Goal: Task Accomplishment & Management: Use online tool/utility

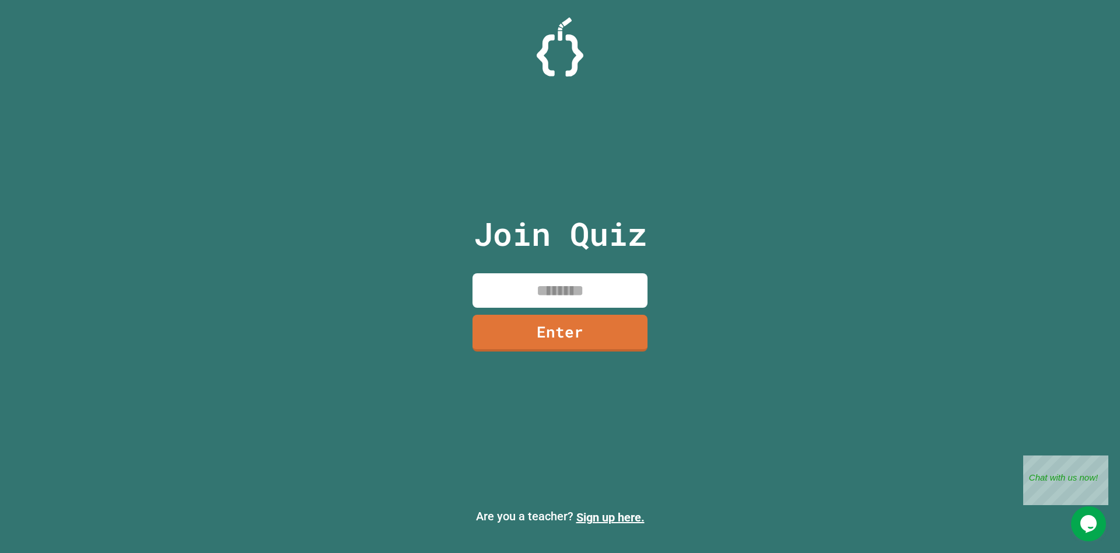
click at [582, 289] on input at bounding box center [560, 290] width 175 height 34
type input "********"
click at [599, 325] on link "Enter" at bounding box center [560, 331] width 170 height 39
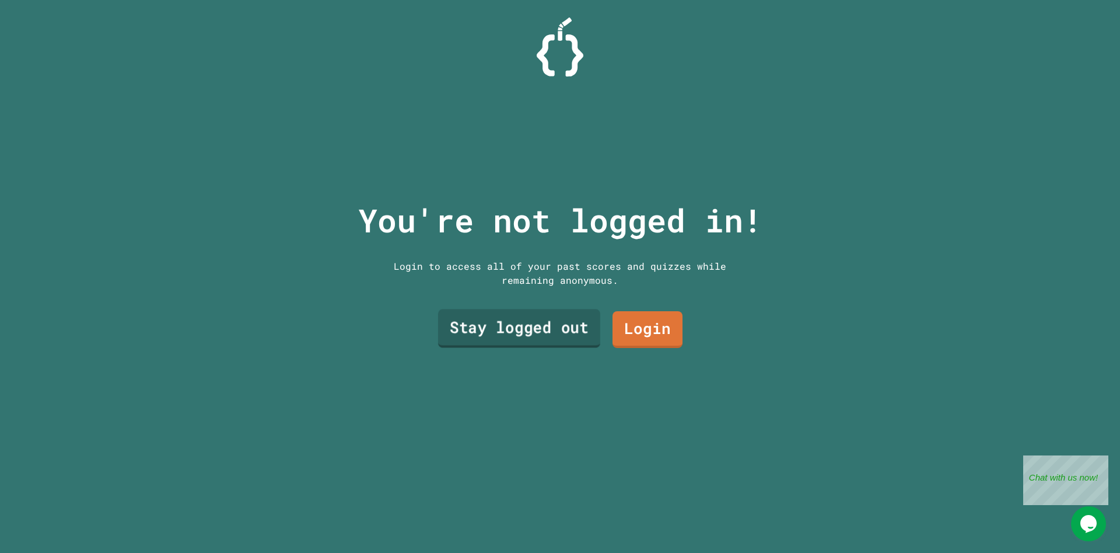
click at [574, 323] on link "Stay logged out" at bounding box center [519, 328] width 162 height 39
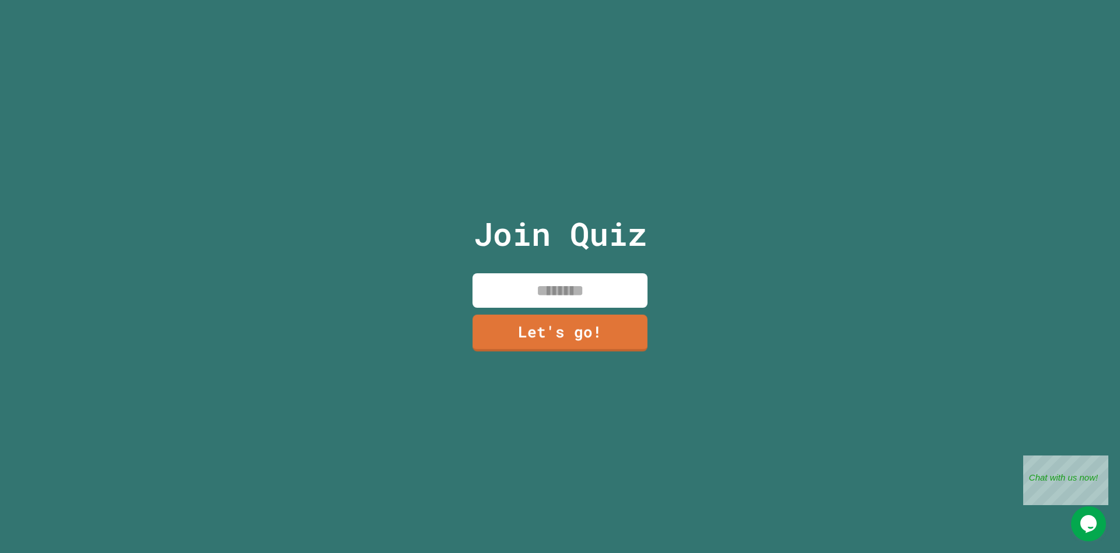
click at [574, 293] on input at bounding box center [560, 290] width 175 height 34
type input "**********"
click at [494, 335] on link "Let's go!" at bounding box center [560, 332] width 175 height 37
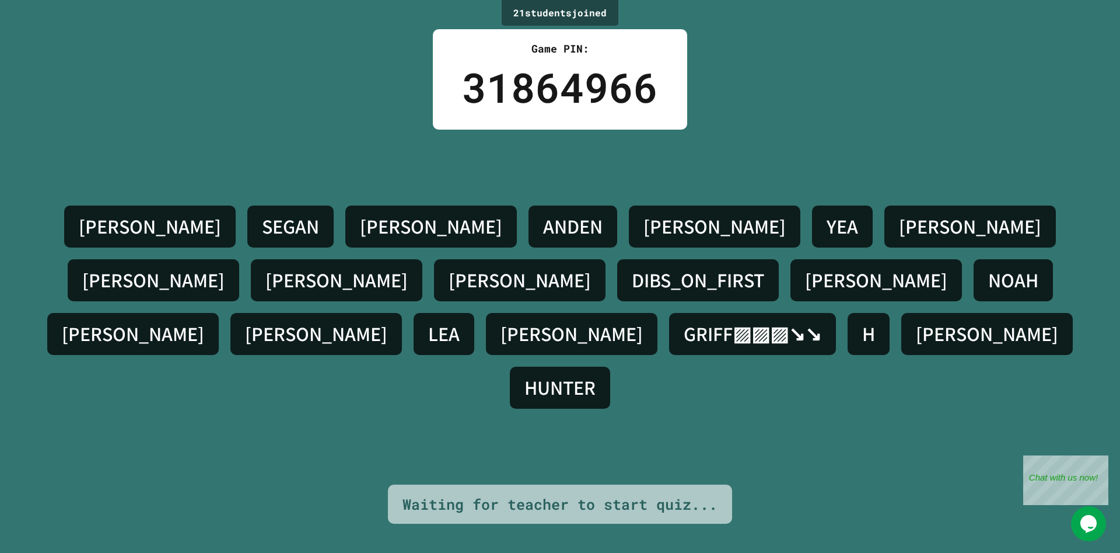
click at [748, 141] on div "KORBIN H. SEGAN NOLAN ANDEN ALONSO YEA SAM LIAM JACOB SAMUEL DIBS_ON_FIRST JOSH…" at bounding box center [560, 307] width 1062 height 355
click at [454, 179] on div "KORBIN H. SEGAN NOLAN ANDEN ALONSO YEA SAM LIAM JACOB SAMUEL DIBS_ON_FIRST JOSH…" at bounding box center [560, 307] width 1062 height 355
click at [1100, 460] on div "Close" at bounding box center [1100, 462] width 15 height 15
click at [642, 498] on div "Waiting for teacher to start quiz..." at bounding box center [560, 504] width 315 height 22
drag, startPoint x: 660, startPoint y: 496, endPoint x: 731, endPoint y: 503, distance: 71.5
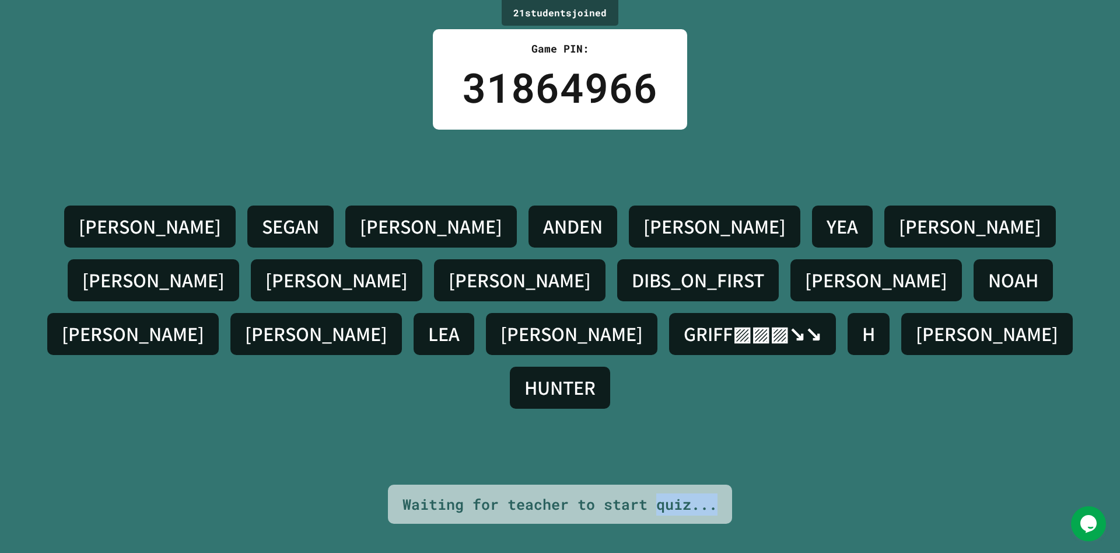
click at [730, 503] on div "Waiting for teacher to start quiz..." at bounding box center [560, 504] width 344 height 40
click at [731, 503] on div "Waiting for teacher to start quiz..." at bounding box center [560, 504] width 344 height 40
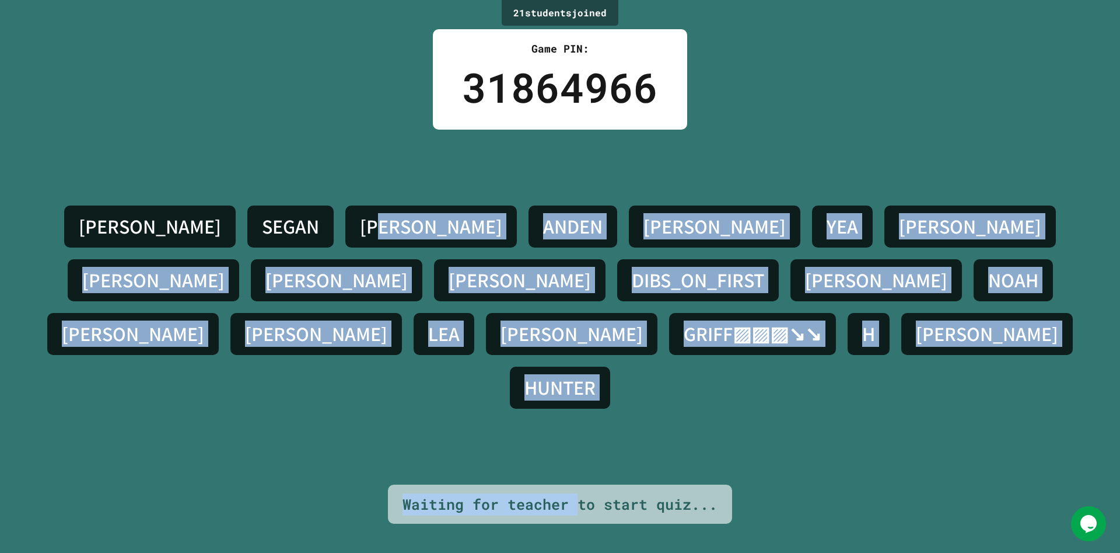
drag, startPoint x: 383, startPoint y: 502, endPoint x: 584, endPoint y: 491, distance: 201.6
click at [583, 491] on div "21 student s joined Game PIN: 31864966 KORBIN H. SEGAN NOLAN ANDEN ALONSO YEA S…" at bounding box center [560, 276] width 1120 height 553
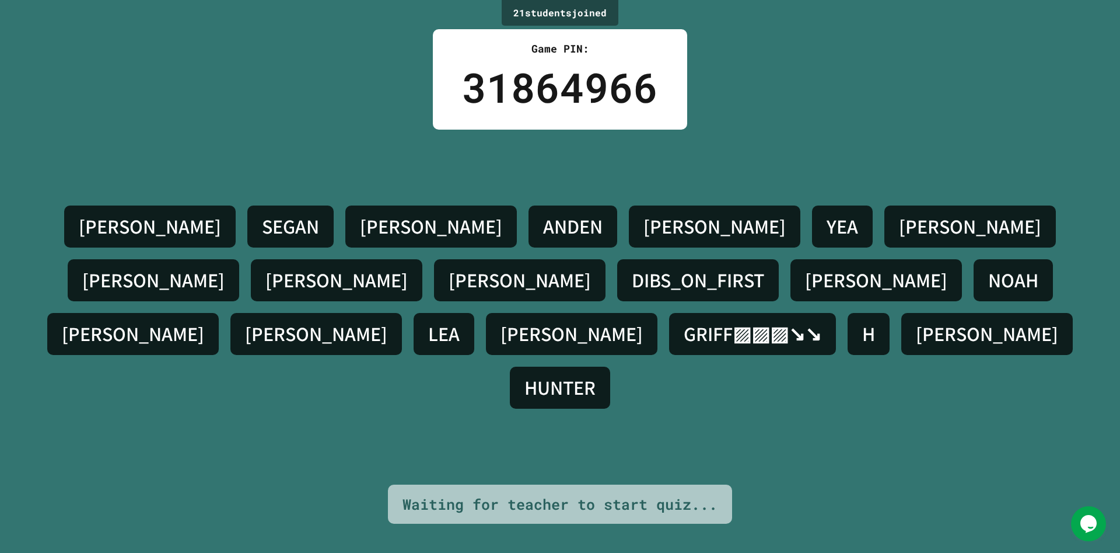
click at [610, 494] on div "Waiting for teacher to start quiz..." at bounding box center [560, 504] width 315 height 22
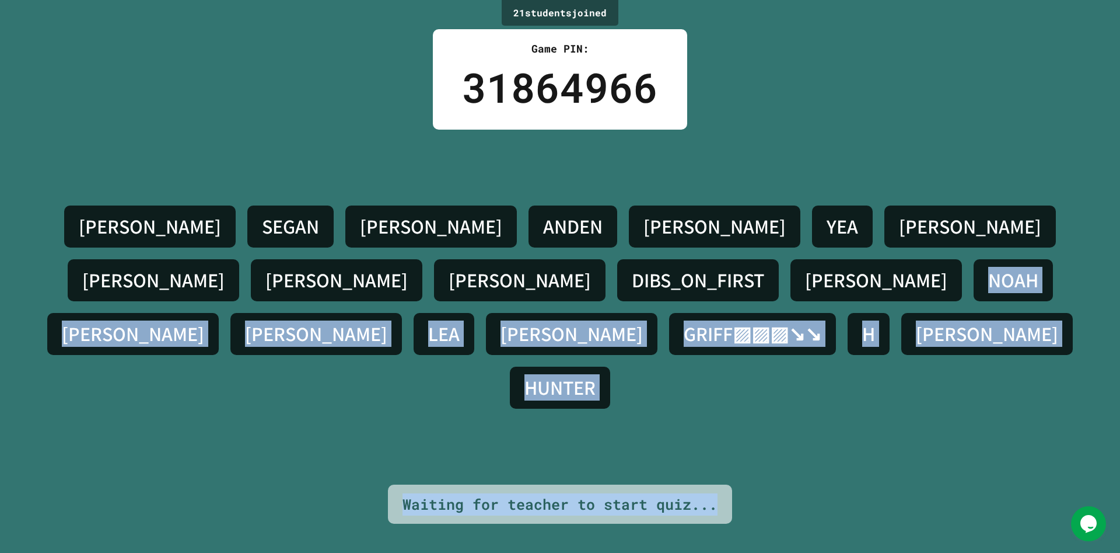
drag, startPoint x: 732, startPoint y: 488, endPoint x: 361, endPoint y: 515, distance: 371.4
click at [361, 515] on div "21 student s joined Game PIN: 31864966 KORBIN H. SEGAN NOLAN ANDEN ALONSO YEA S…" at bounding box center [560, 276] width 1120 height 553
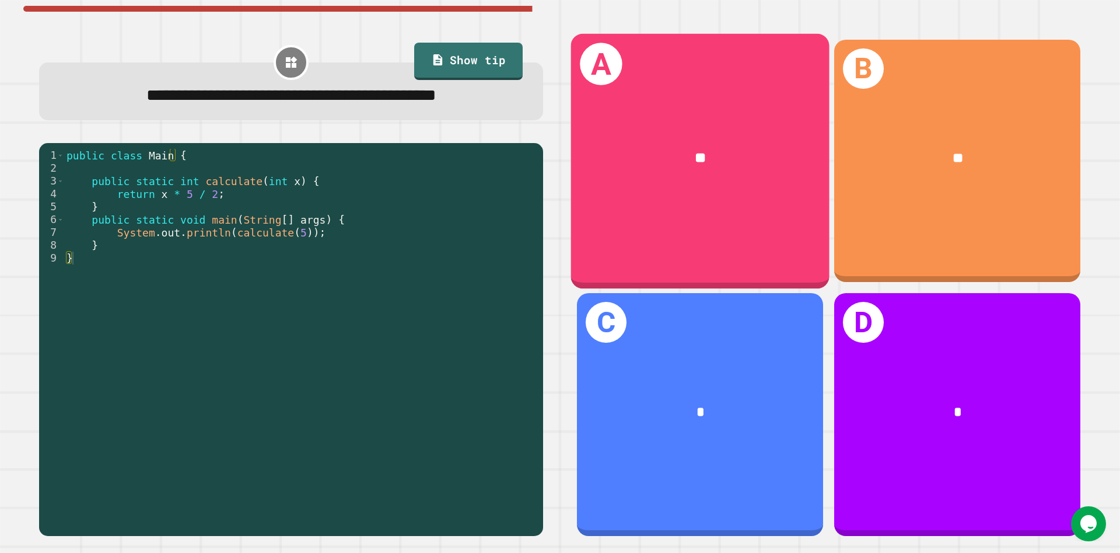
click at [677, 193] on div "**" at bounding box center [700, 157] width 258 height 79
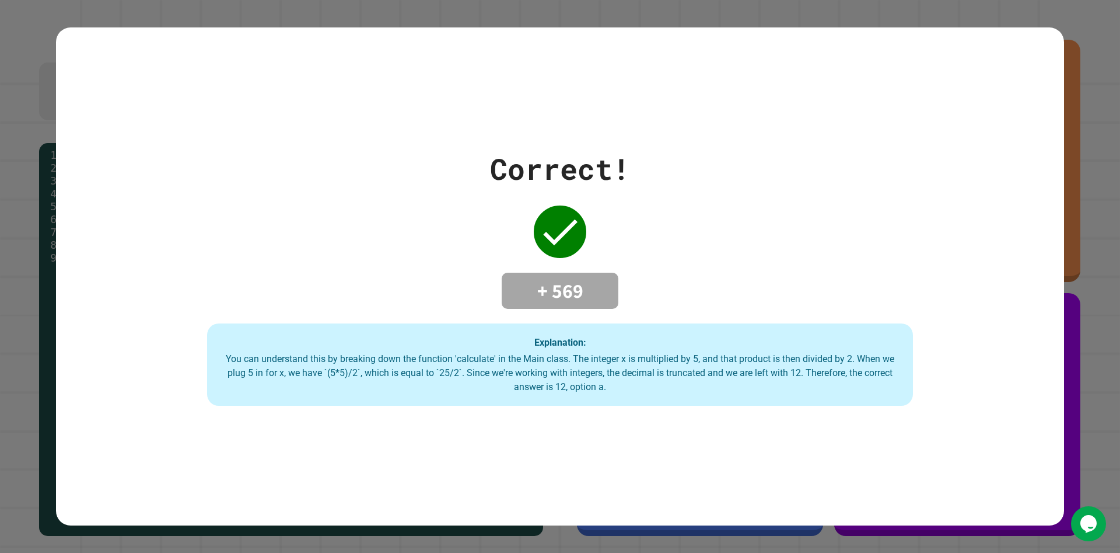
click at [652, 177] on div "Correct! + 569 Explanation: You can understand this by breaking down the functi…" at bounding box center [560, 276] width 1008 height 259
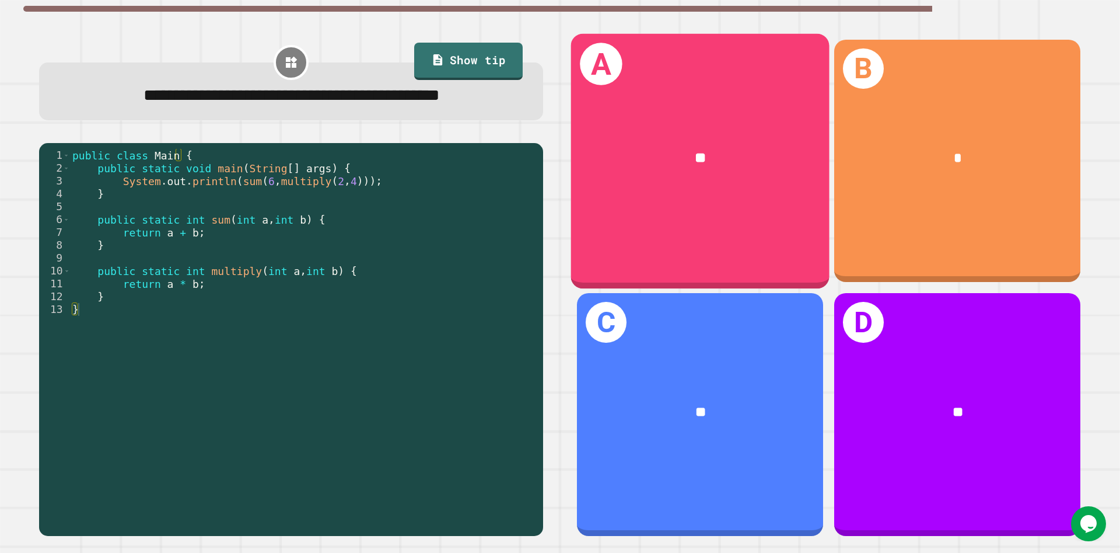
click at [676, 184] on div "**" at bounding box center [700, 157] width 258 height 79
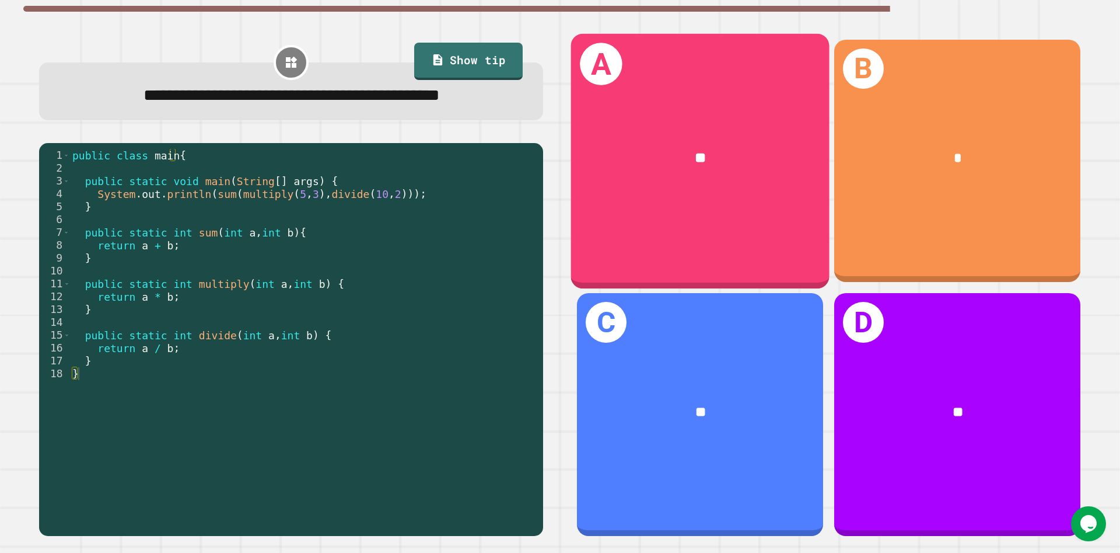
click at [635, 208] on div "A **" at bounding box center [700, 160] width 258 height 254
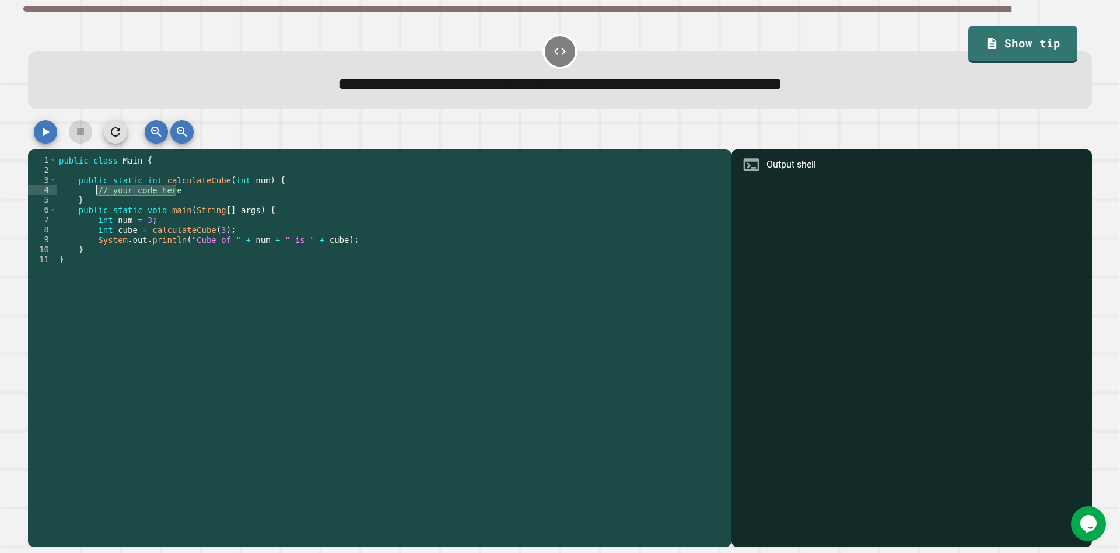
drag, startPoint x: 204, startPoint y: 189, endPoint x: 95, endPoint y: 197, distance: 109.4
click at [95, 197] on div "public class Main { public static int calculateCube ( int num ) { // your code …" at bounding box center [391, 348] width 669 height 387
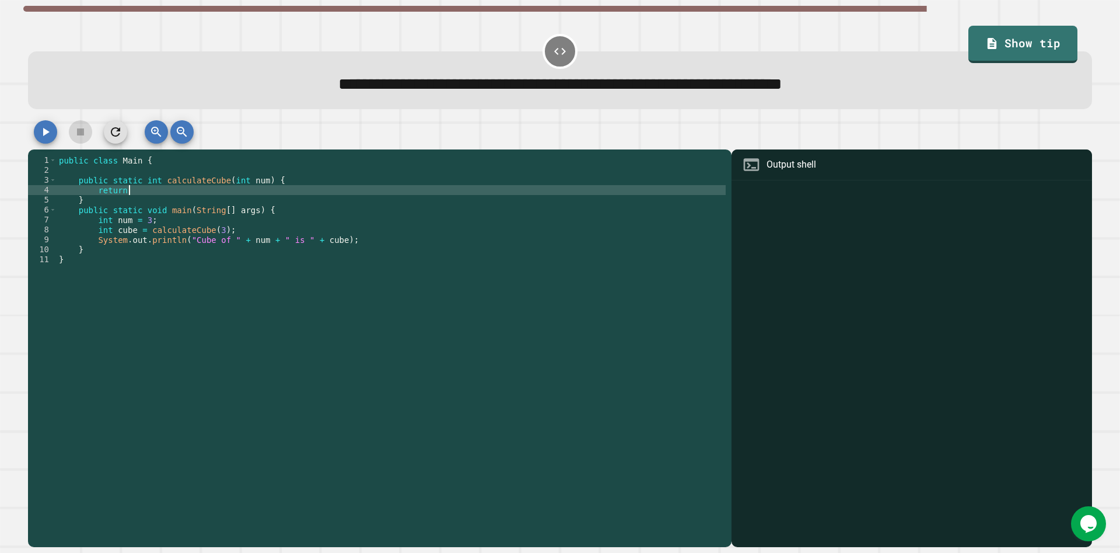
scroll to position [0, 5]
click at [42, 130] on icon "button" at bounding box center [46, 132] width 14 height 14
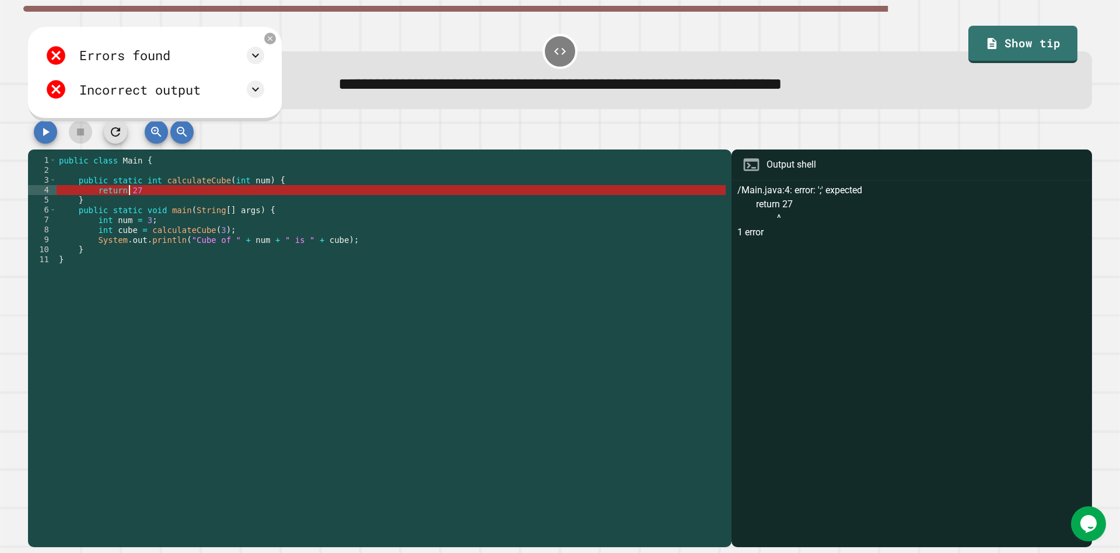
click at [128, 196] on div "public class Main { public static int calculateCube ( int num ) { return 27 } p…" at bounding box center [391, 348] width 669 height 387
click at [181, 197] on div "public class Main { public static int calculateCube ( int num ) { return 27 } p…" at bounding box center [391, 348] width 669 height 387
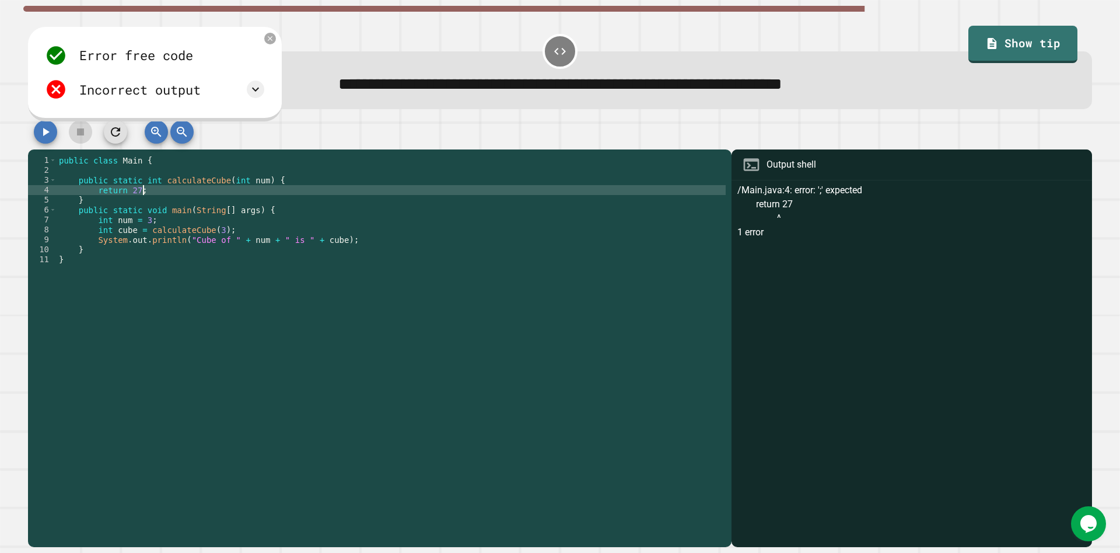
scroll to position [0, 5]
type textarea "**********"
click at [45, 136] on icon "button" at bounding box center [46, 132] width 6 height 8
click at [61, 99] on icon at bounding box center [56, 89] width 19 height 19
click at [234, 89] on icon at bounding box center [240, 89] width 14 height 14
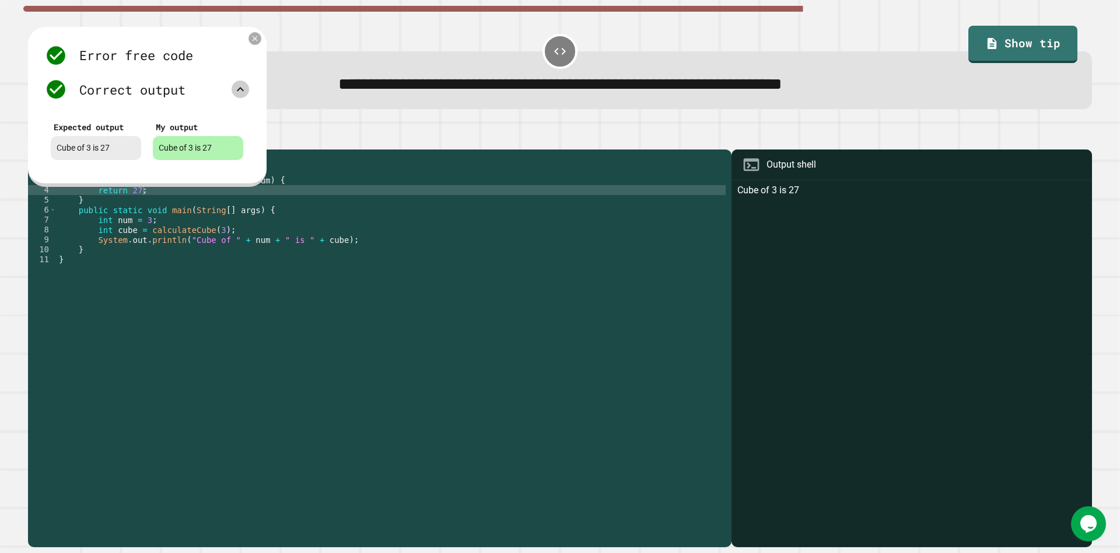
click at [251, 43] on icon at bounding box center [255, 38] width 9 height 9
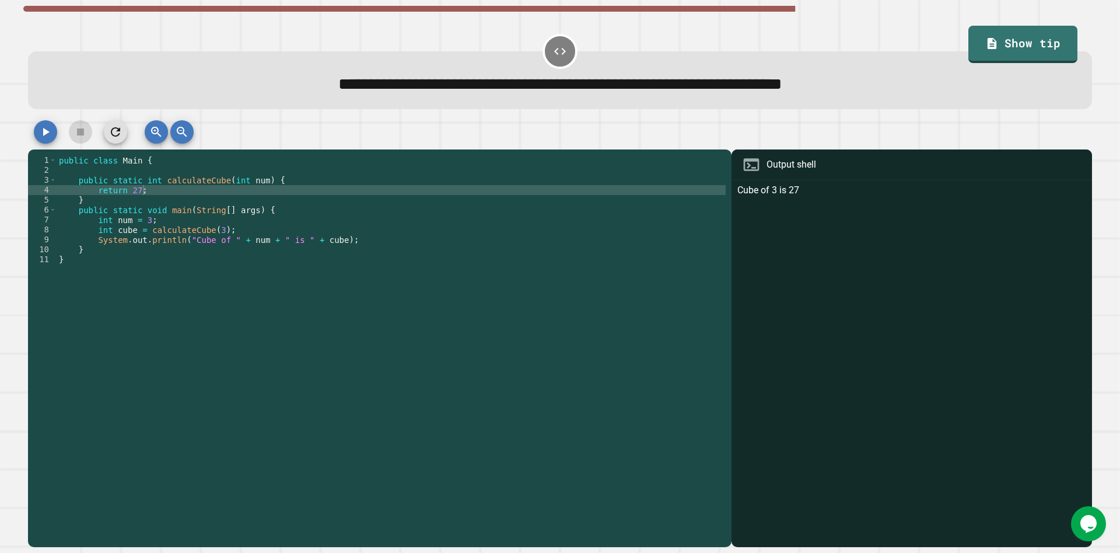
click at [50, 138] on icon "button" at bounding box center [46, 132] width 14 height 14
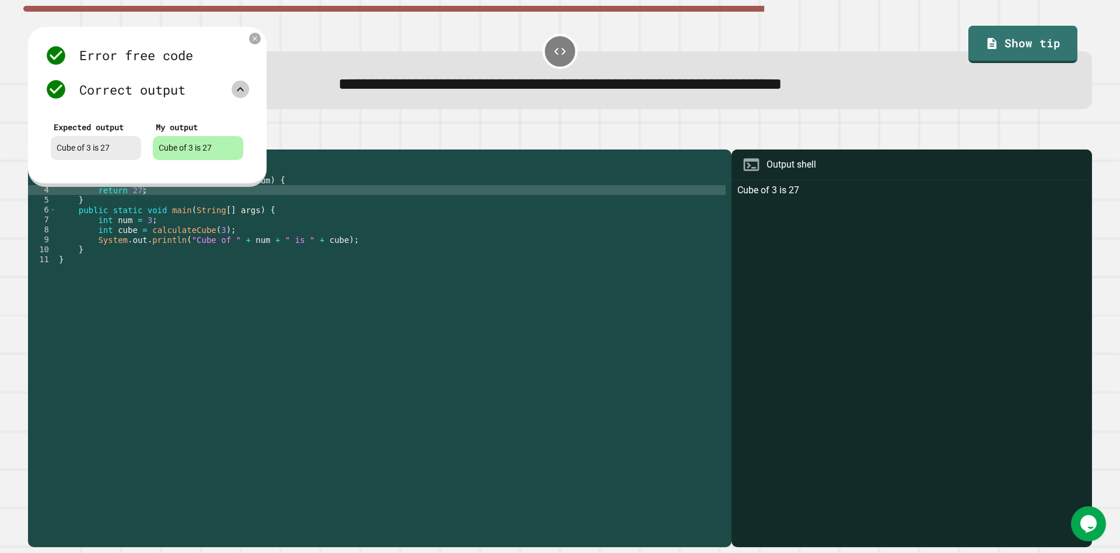
click at [246, 96] on icon at bounding box center [240, 89] width 14 height 14
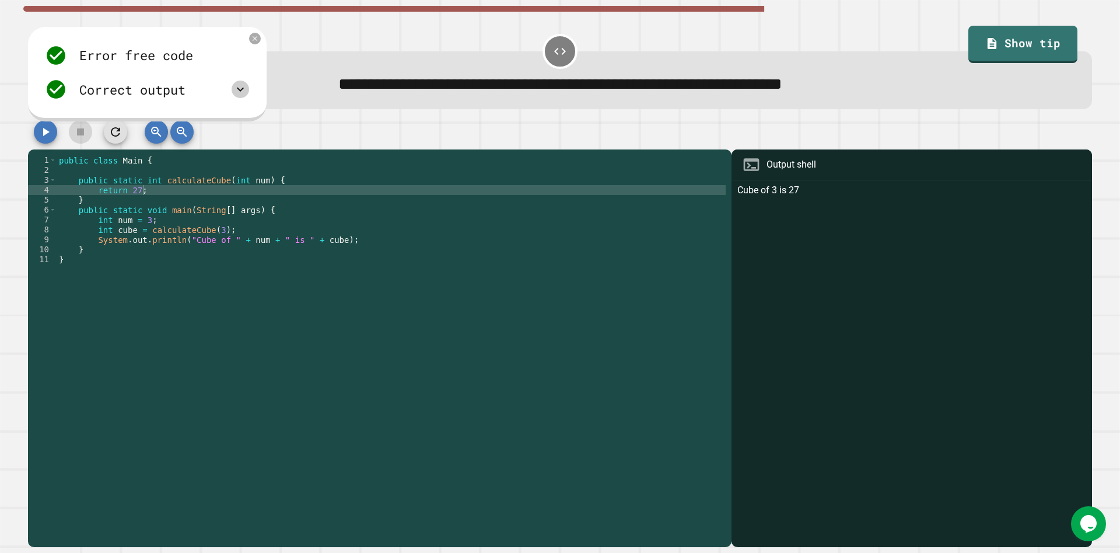
click at [244, 96] on icon at bounding box center [240, 89] width 14 height 14
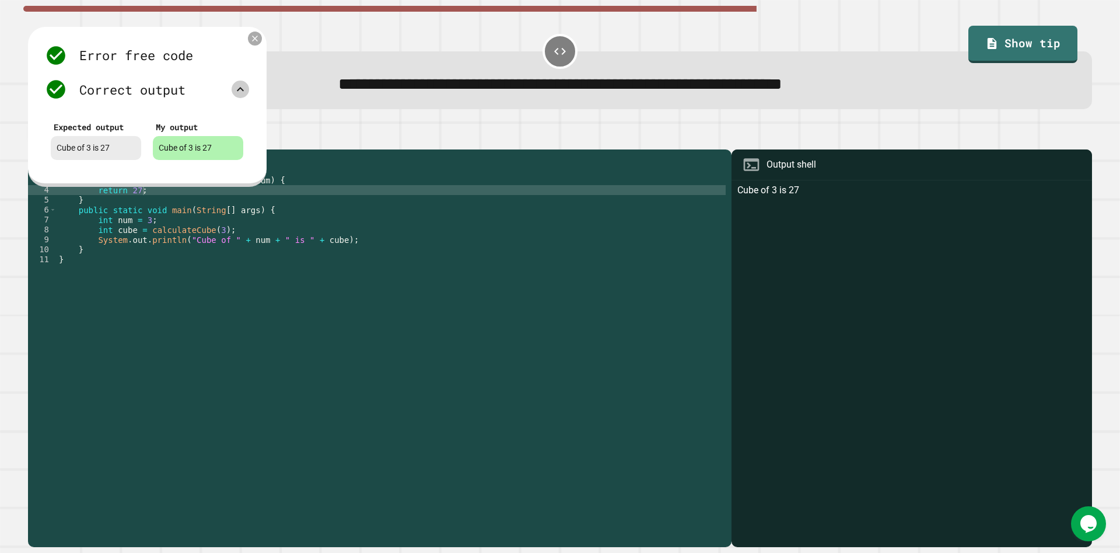
click at [255, 43] on icon at bounding box center [255, 39] width 10 height 10
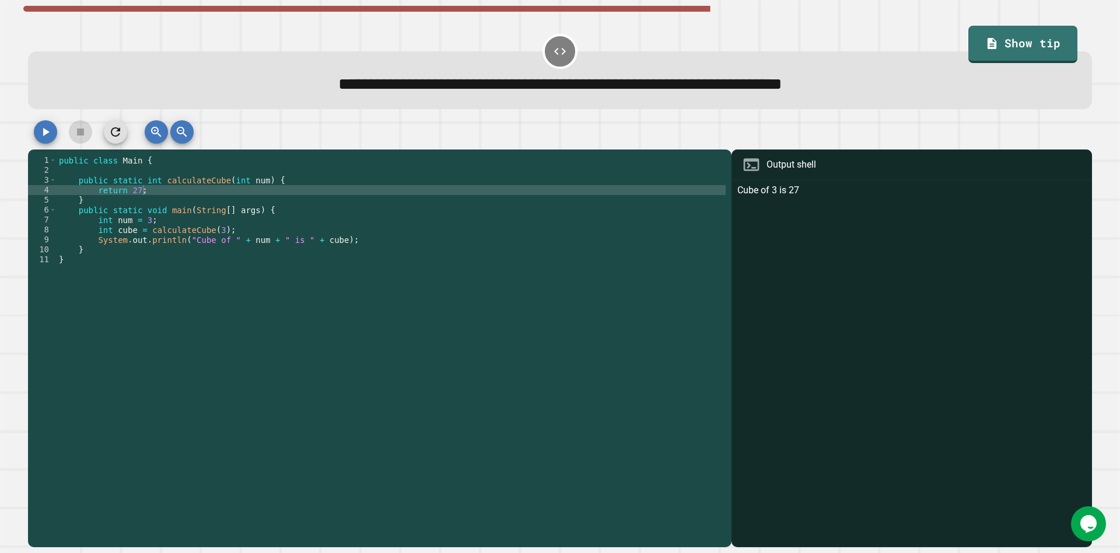
drag, startPoint x: 561, startPoint y: 50, endPoint x: 656, endPoint y: 48, distance: 95.7
click at [652, 48] on div "**********" at bounding box center [559, 68] width 1075 height 92
drag, startPoint x: 1022, startPoint y: 31, endPoint x: 1001, endPoint y: 279, distance: 249.4
click at [1042, 292] on div "**********" at bounding box center [559, 287] width 1075 height 530
click at [546, 92] on span "**********" at bounding box center [560, 84] width 444 height 16
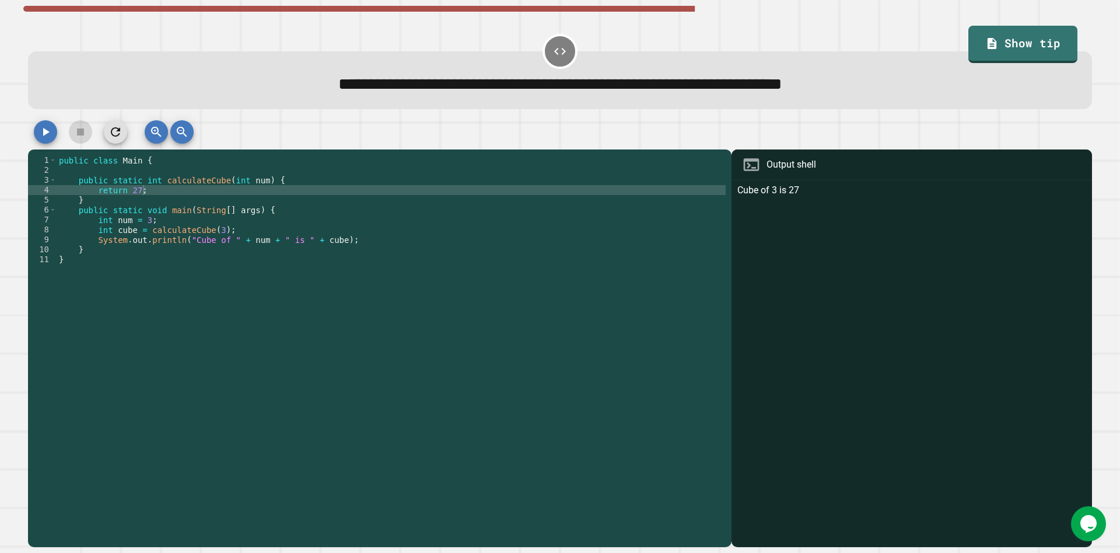
click at [25, 138] on div "**********" at bounding box center [559, 334] width 1075 height 438
click at [39, 138] on icon "button" at bounding box center [46, 132] width 14 height 14
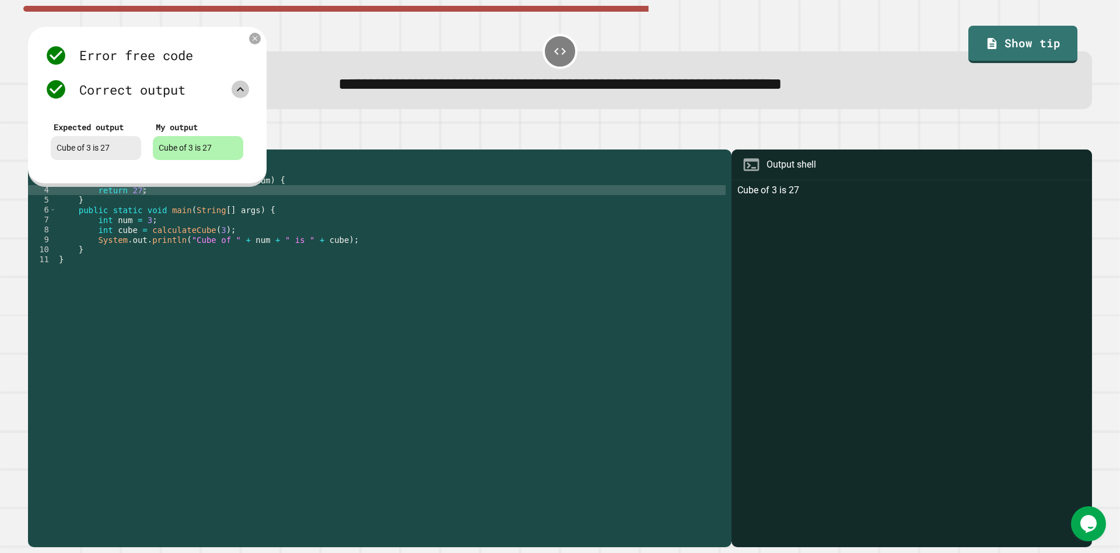
click at [234, 96] on icon at bounding box center [240, 89] width 14 height 14
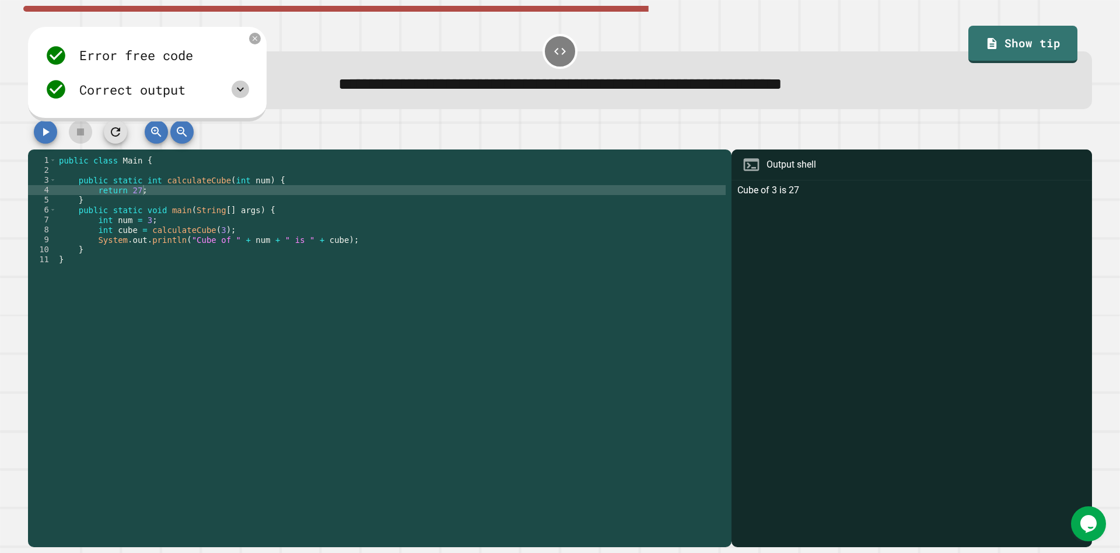
click at [240, 86] on icon at bounding box center [240, 89] width 14 height 14
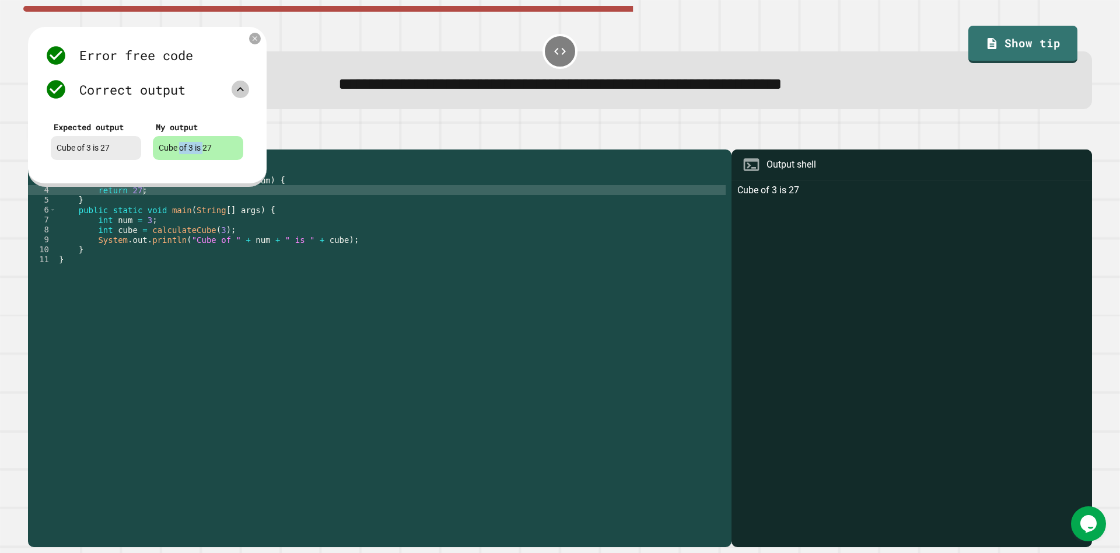
drag, startPoint x: 204, startPoint y: 139, endPoint x: 163, endPoint y: 151, distance: 42.9
click at [172, 156] on div "My output Cube of 3 is 27" at bounding box center [198, 139] width 102 height 54
drag, startPoint x: 173, startPoint y: 148, endPoint x: 190, endPoint y: 148, distance: 16.3
click at [190, 148] on div "Cube of 3 is 27" at bounding box center [198, 148] width 90 height 24
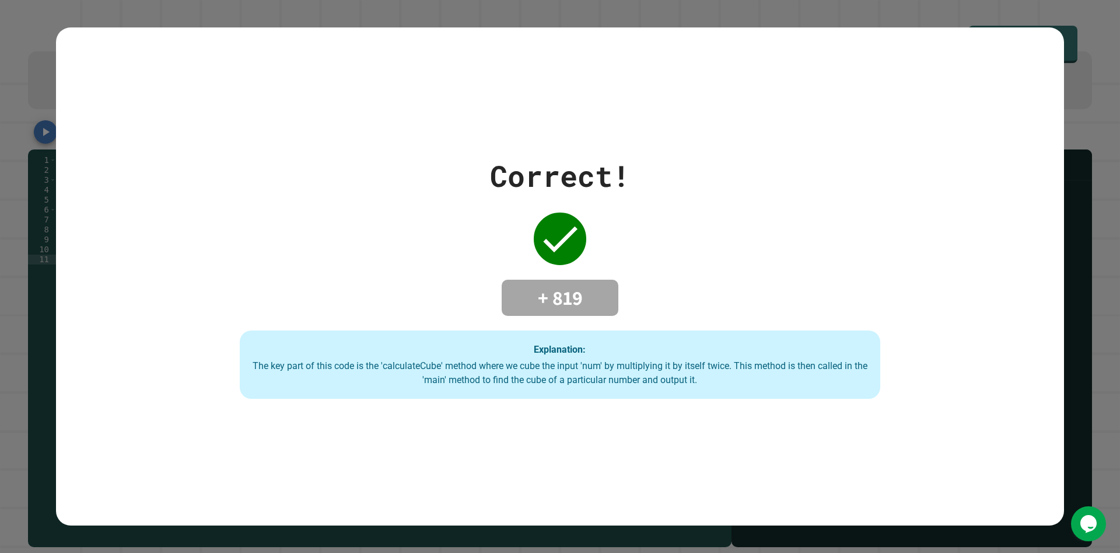
click at [638, 240] on div "Correct! + 819 Explanation: The key part of this code is the 'calculateCube' me…" at bounding box center [560, 276] width 915 height 245
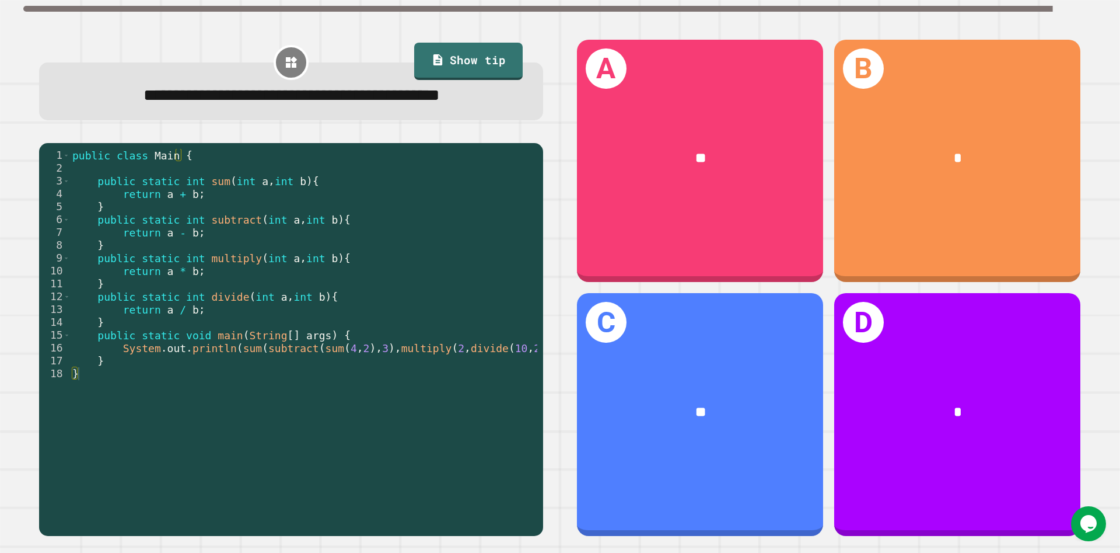
click at [214, 398] on div "public class Main { public static int sum ( int a , int b ) { return a + b ; } …" at bounding box center [315, 328] width 490 height 359
click at [360, 379] on div "public class Main { public static int sum ( int a , int b ) { return a + b ; } …" at bounding box center [315, 328] width 490 height 359
click at [354, 383] on div "public class Main { public static int sum ( int a , int b ) { return a + b ; } …" at bounding box center [315, 328] width 490 height 359
click at [365, 384] on div "public class Main { public static int sum ( int a , int b ) { return a + b ; } …" at bounding box center [315, 328] width 490 height 359
click at [305, 379] on div "public class Main { public static int sum ( int a , int b ) { return a + b ; } …" at bounding box center [315, 328] width 490 height 359
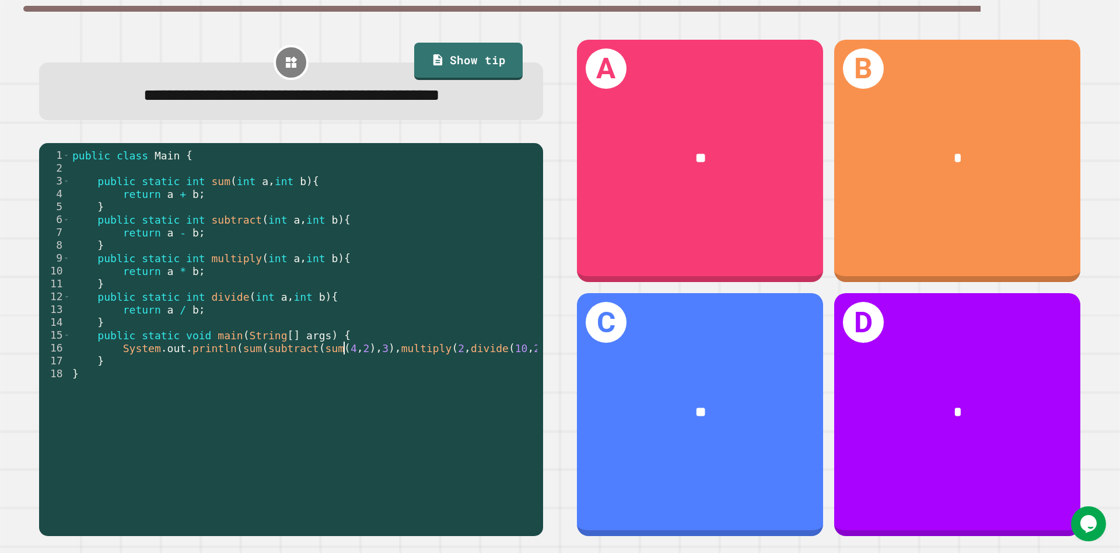
click at [345, 381] on div "public class Main { public static int sum ( int a , int b ) { return a + b ; } …" at bounding box center [315, 328] width 490 height 359
click at [352, 385] on div "public class Main { public static int sum ( int a , int b ) { return a + b ; } …" at bounding box center [315, 328] width 490 height 359
click at [376, 380] on div "public class Main { public static int sum ( int a , int b ) { return a + b ; } …" at bounding box center [315, 328] width 490 height 359
click at [373, 384] on div "public class Main { public static int sum ( int a , int b ) { return a + b ; } …" at bounding box center [315, 328] width 490 height 359
click at [374, 380] on div "public class Main { public static int sum ( int a , int b ) { return a + b ; } …" at bounding box center [315, 328] width 490 height 359
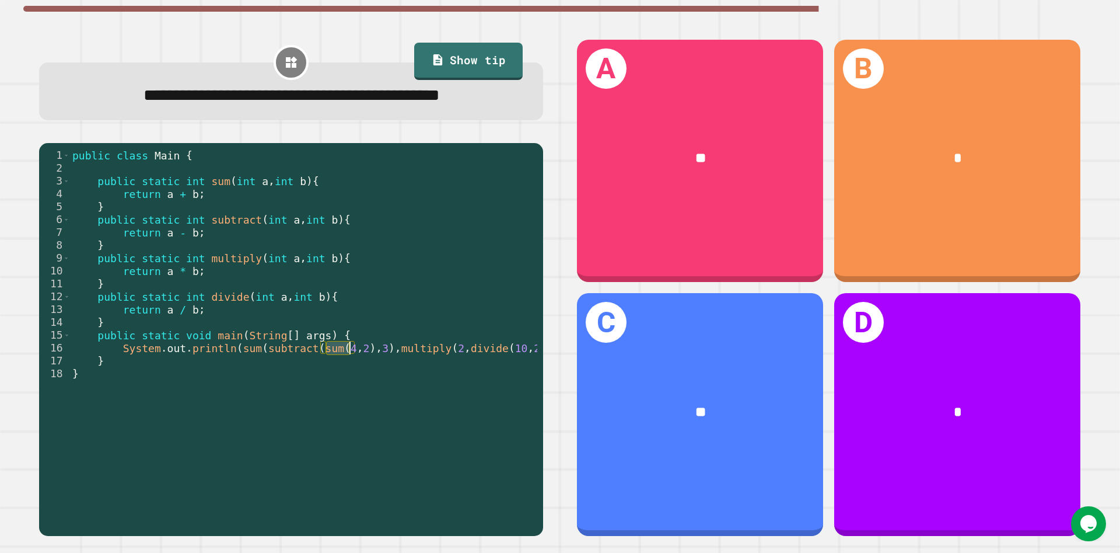
drag, startPoint x: 326, startPoint y: 382, endPoint x: 349, endPoint y: 384, distance: 24.0
click at [349, 384] on div "public class Main { public static int sum ( int a , int b ) { return a + b ; } …" at bounding box center [315, 328] width 490 height 359
click at [365, 383] on div "public class Main { public static int sum ( int a , int b ) { return a + b ; } …" at bounding box center [315, 328] width 490 height 359
click at [494, 387] on div "public class Main { public static int sum ( int a , int b ) { return a + b ; } …" at bounding box center [315, 328] width 490 height 359
type textarea "*"
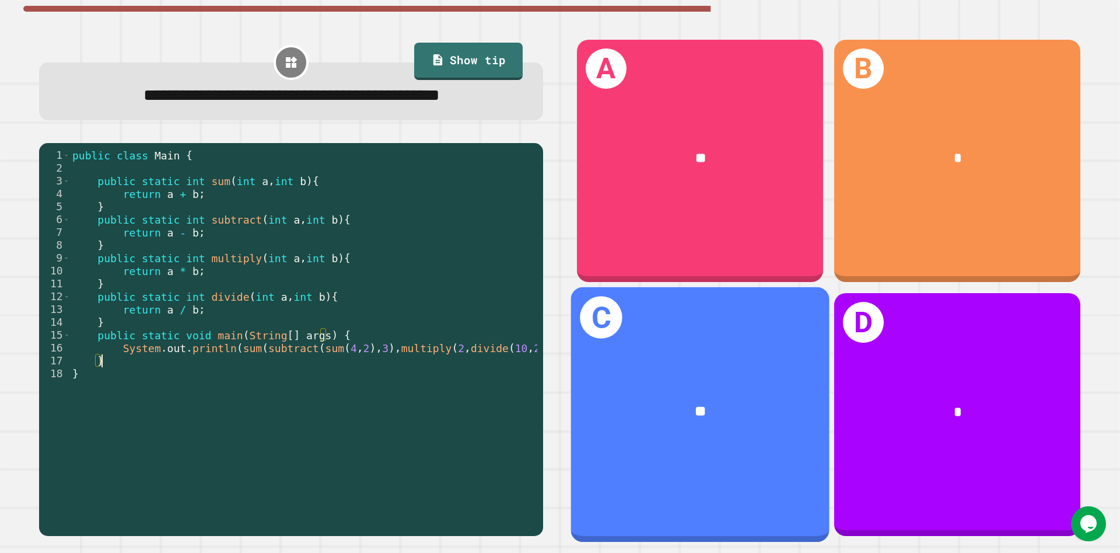
click at [667, 444] on div "**" at bounding box center [700, 411] width 258 height 79
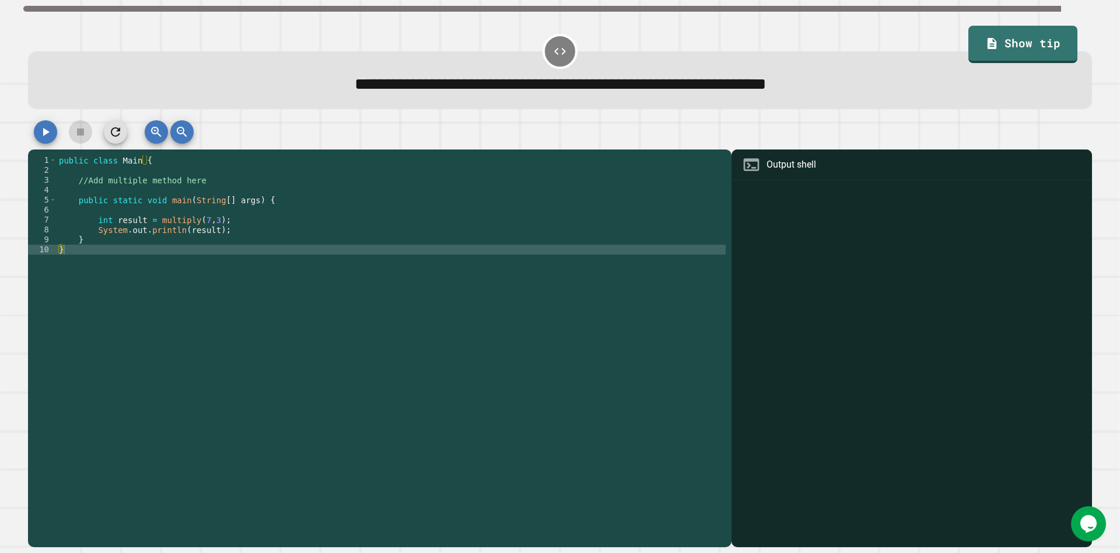
click at [163, 194] on div "public class Main { //Add multiple method here public static void main ( String…" at bounding box center [391, 348] width 669 height 387
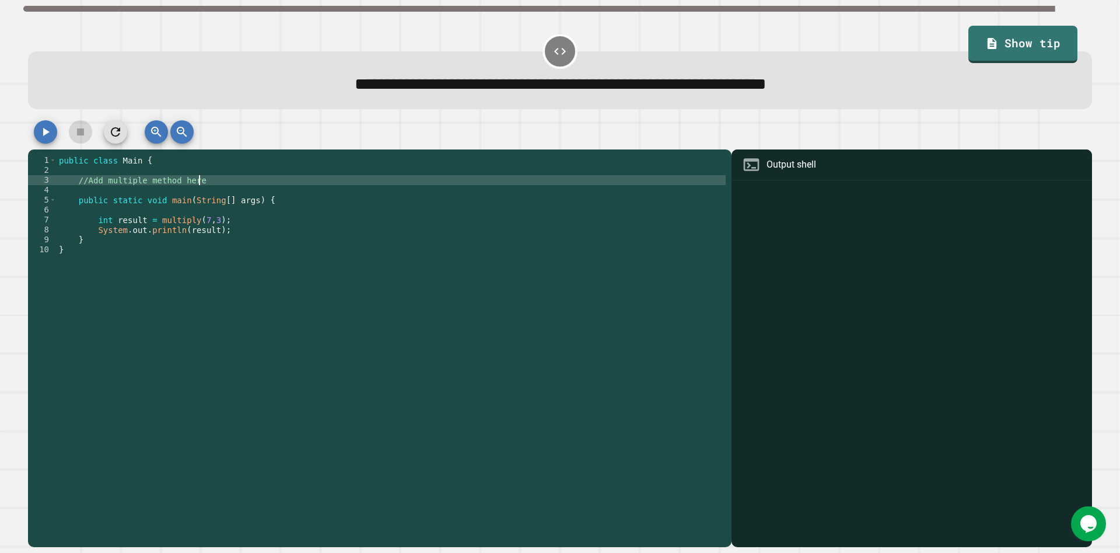
click at [212, 184] on div "public class Main { //Add multiple method here public static void main ( String…" at bounding box center [391, 348] width 669 height 387
type textarea "**********"
drag, startPoint x: 212, startPoint y: 184, endPoint x: 74, endPoint y: 186, distance: 137.7
click at [74, 186] on div "public class Main { //Add multiple method here public static void main ( String…" at bounding box center [391, 348] width 669 height 387
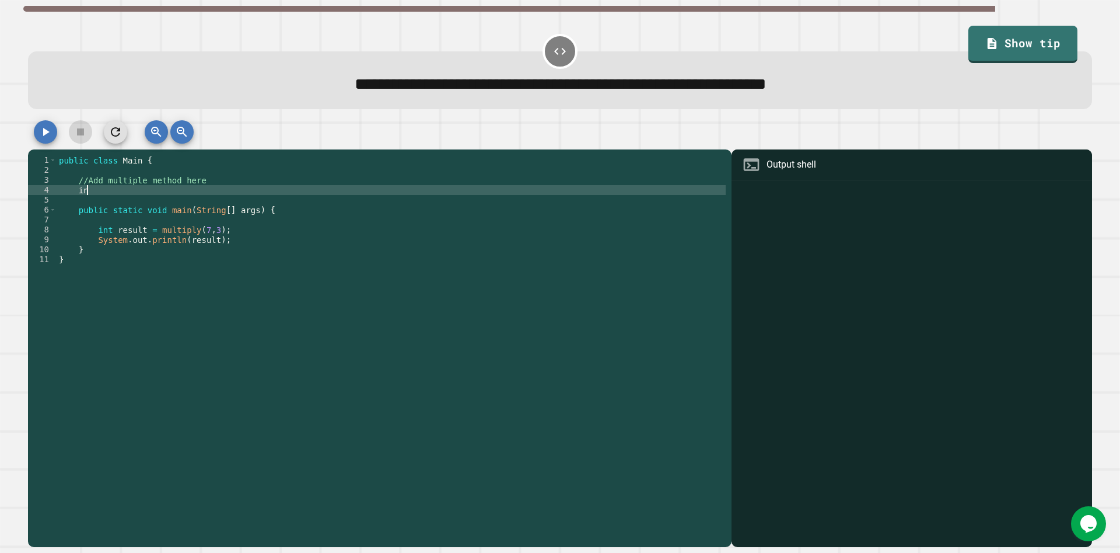
scroll to position [0, 2]
type textarea "*"
type textarea "**********"
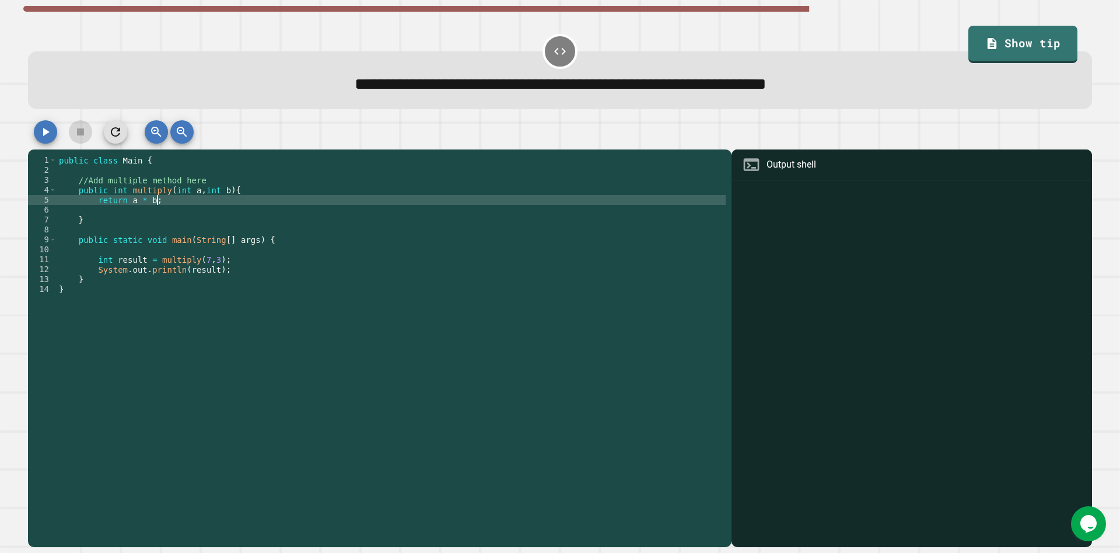
scroll to position [0, 6]
click at [44, 131] on icon "button" at bounding box center [46, 132] width 14 height 14
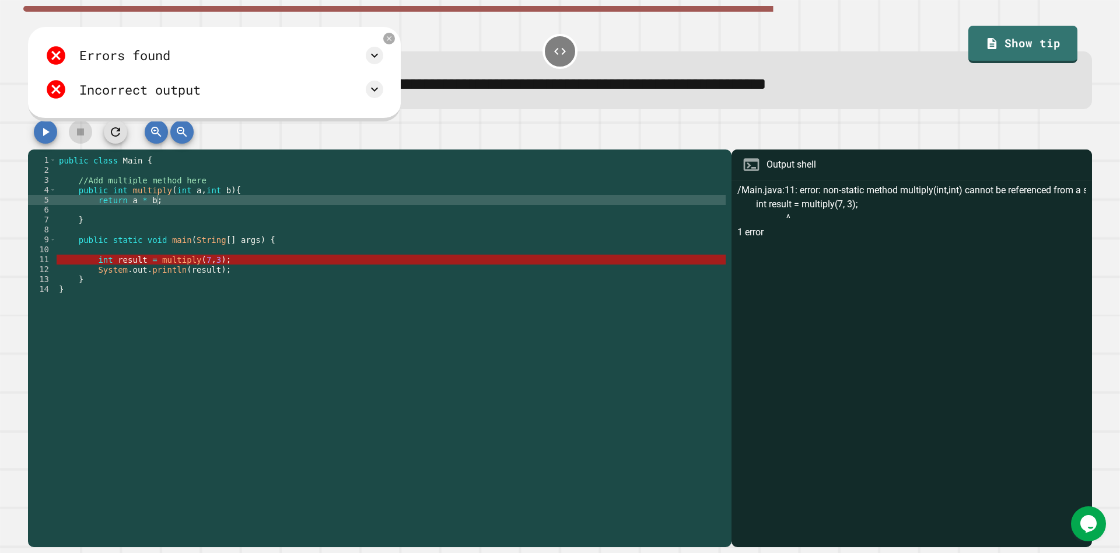
click at [193, 265] on div "public class Main { //Add multiple method here public int multiply ( int a , in…" at bounding box center [391, 348] width 669 height 387
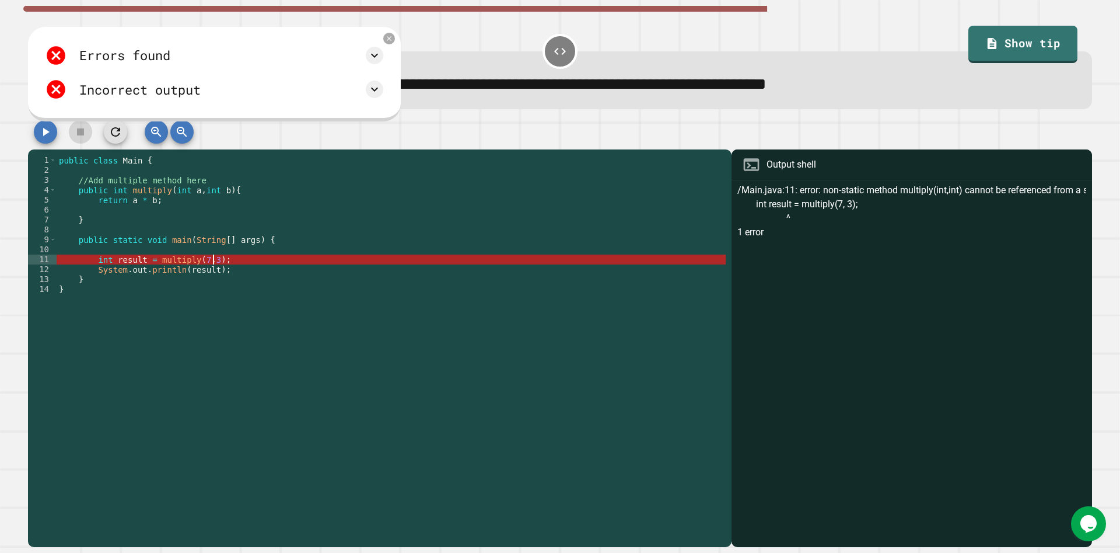
click at [211, 264] on div "public class Main { //Add multiple method here public int multiply ( int a , in…" at bounding box center [391, 348] width 669 height 387
click at [95, 207] on div "public class Main { //Add multiple method here public int multiply ( int a , in…" at bounding box center [391, 348] width 669 height 387
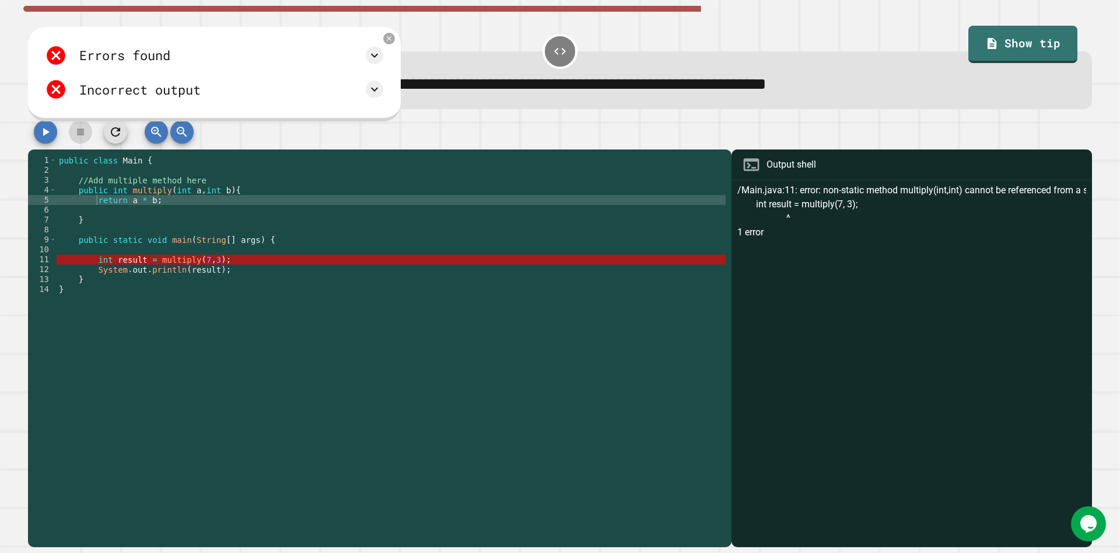
click at [816, 204] on div "/Main.java:11: error: non-static method multiply(int,int) cannot be referenced …" at bounding box center [911, 364] width 349 height 363
click at [230, 194] on div "public class Main { //Add multiple method here public int multiply ( int a , in…" at bounding box center [391, 348] width 669 height 387
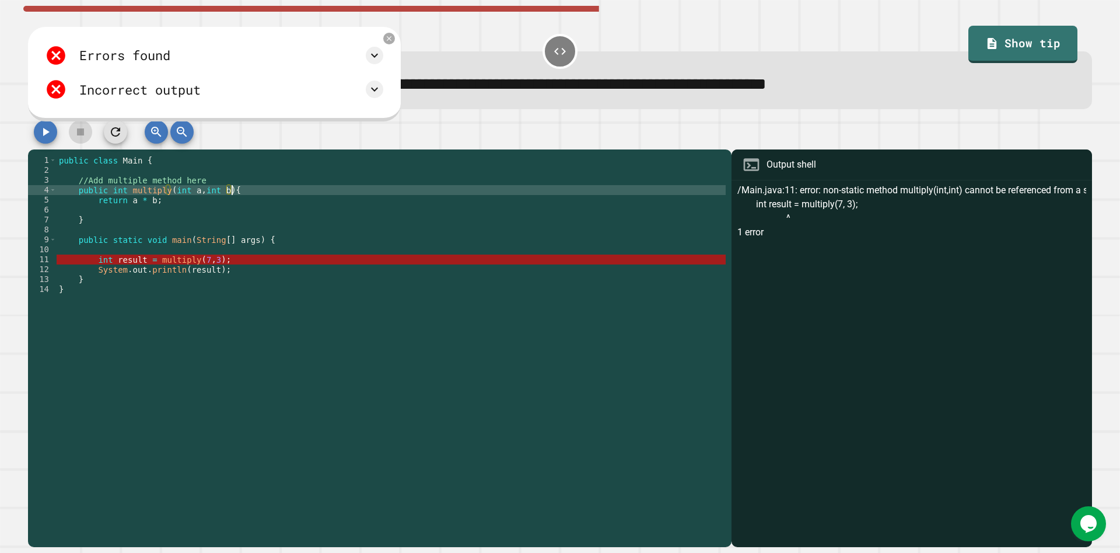
scroll to position [0, 12]
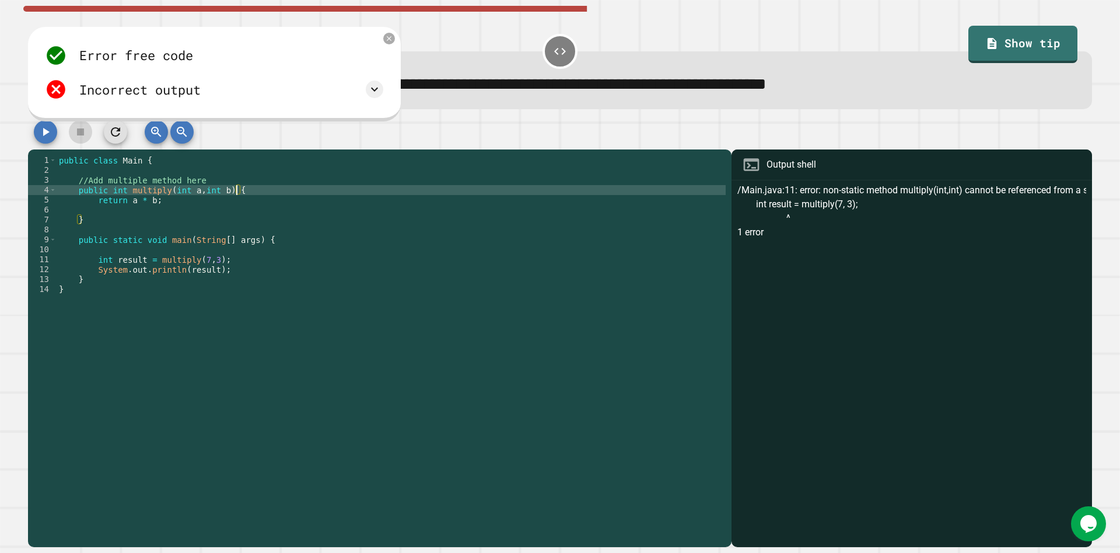
click at [57, 134] on div at bounding box center [560, 134] width 1064 height 29
click at [34, 137] on button "button" at bounding box center [45, 131] width 23 height 23
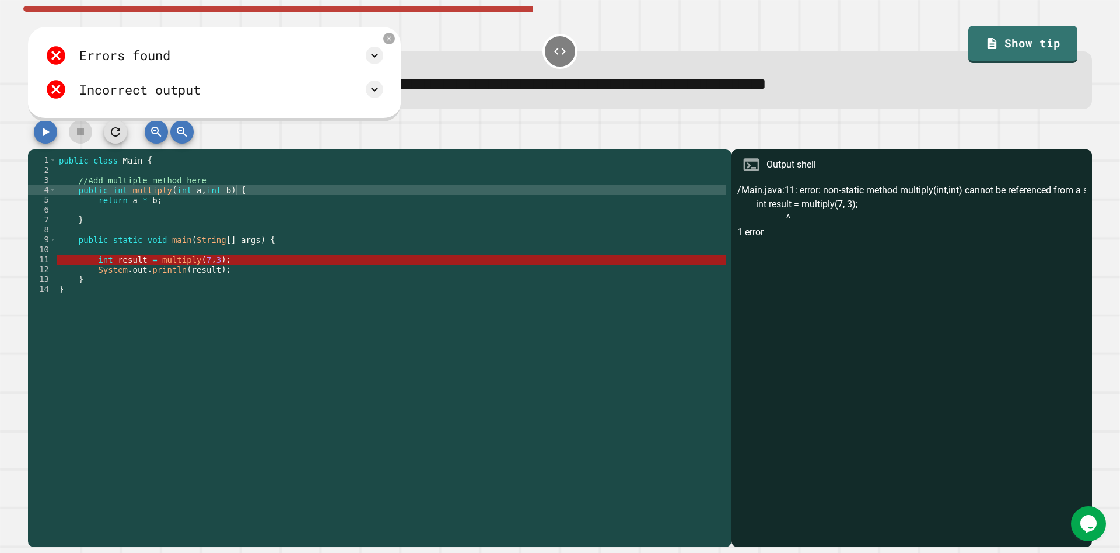
click at [112, 195] on div "public class Main { //Add multiple method here public int multiply ( int a , in…" at bounding box center [391, 348] width 669 height 387
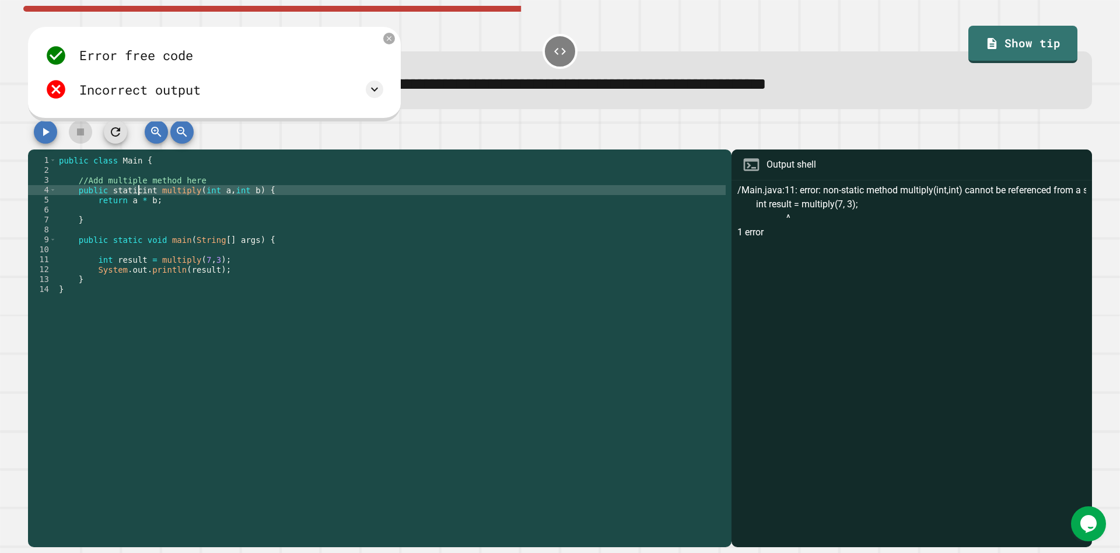
scroll to position [0, 5]
type textarea "**********"
click at [54, 139] on button "button" at bounding box center [45, 131] width 23 height 23
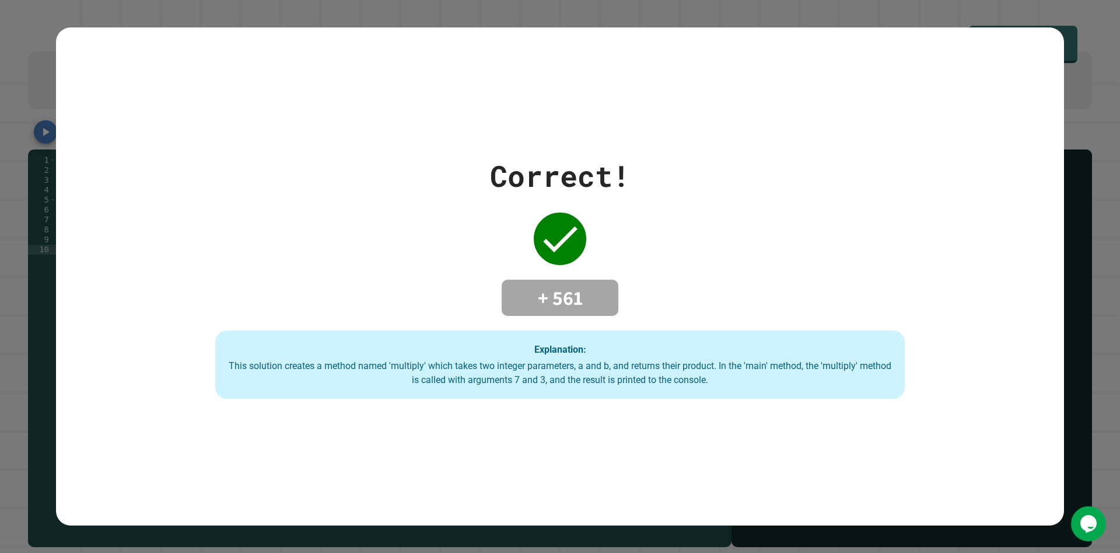
click at [1089, 498] on div "Correct! + 561 Explanation: This solution creates a method named 'multiply' whi…" at bounding box center [560, 276] width 1120 height 553
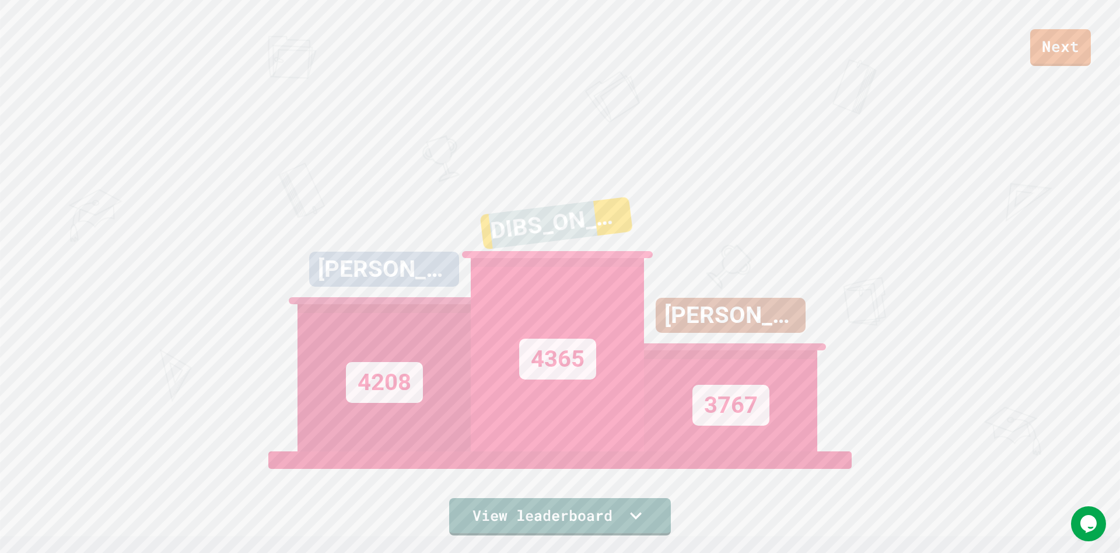
drag, startPoint x: 426, startPoint y: 194, endPoint x: 607, endPoint y: 232, distance: 184.3
click at [607, 232] on div "DIBS_ON_FIRST" at bounding box center [556, 223] width 153 height 53
